Goal: Information Seeking & Learning: Learn about a topic

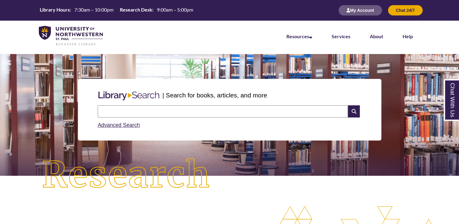
click at [185, 111] on input "text" at bounding box center [223, 111] width 250 height 12
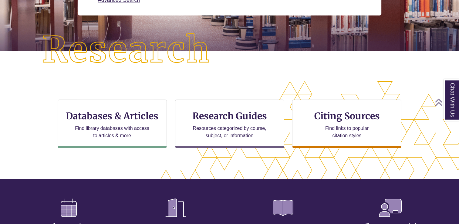
scroll to position [126, 0]
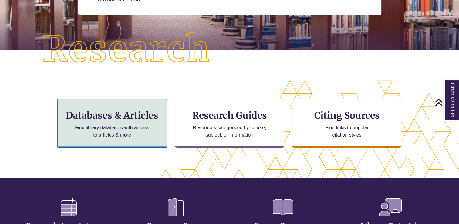
click at [141, 117] on h3 "Databases & Articles" at bounding box center [112, 115] width 99 height 12
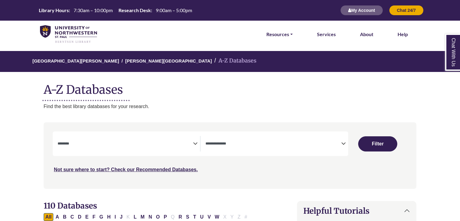
select select "Database Subject Filter"
select select "Database Types Filter"
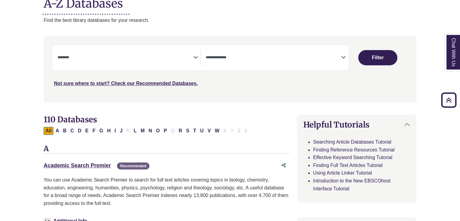
scroll to position [87, 0]
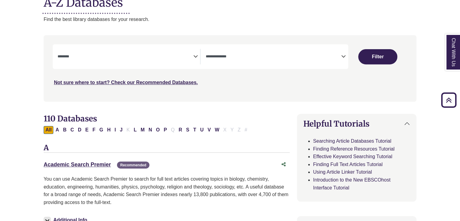
click at [194, 57] on icon "Search filters" at bounding box center [195, 55] width 5 height 9
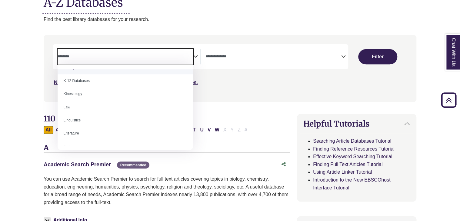
scroll to position [261, 0]
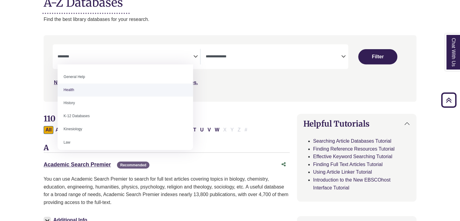
select select "*****"
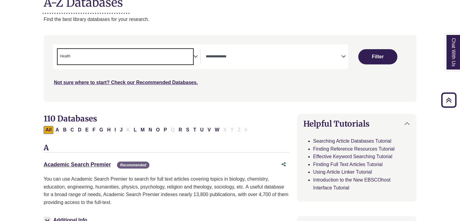
scroll to position [123, 0]
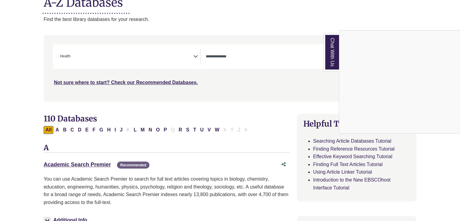
click at [193, 54] on div "Chat With Us" at bounding box center [230, 110] width 460 height 221
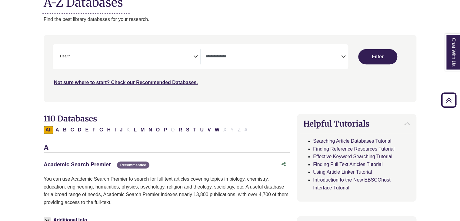
click at [194, 54] on icon "Search filters" at bounding box center [195, 55] width 5 height 9
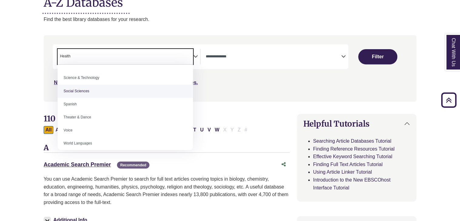
scroll to position [540, 0]
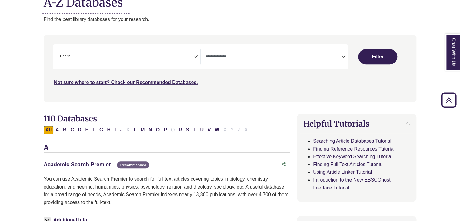
click at [235, 67] on div "**********" at bounding box center [201, 56] width 296 height 25
click at [345, 56] on icon "Search filters" at bounding box center [344, 55] width 5 height 9
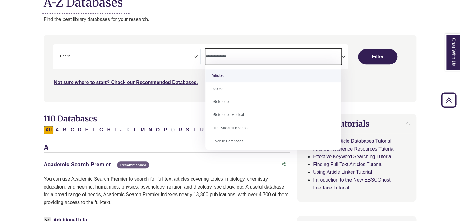
select select "*****"
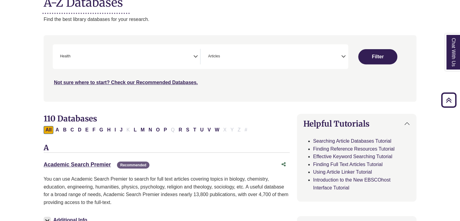
click at [343, 53] on icon "Search filters" at bounding box center [344, 55] width 5 height 9
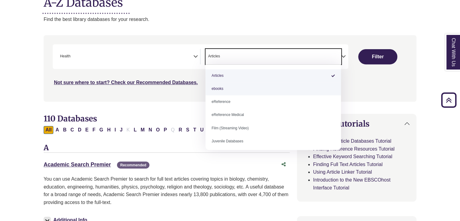
scroll to position [0, 0]
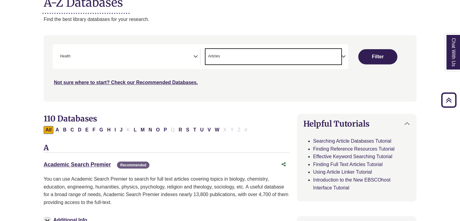
click at [340, 58] on span "× Articles" at bounding box center [274, 56] width 136 height 15
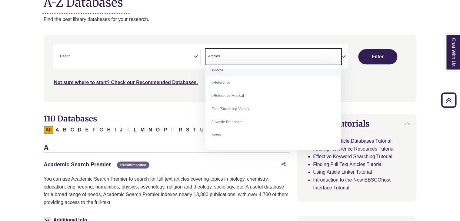
scroll to position [19, 0]
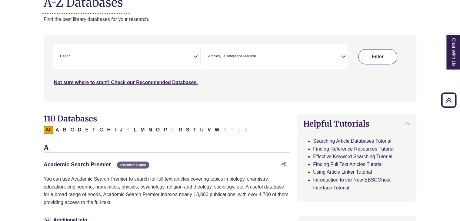
click at [367, 56] on button "Filter" at bounding box center [378, 56] width 39 height 15
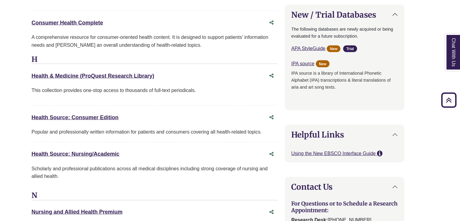
scroll to position [585, 12]
